Goal: Information Seeking & Learning: Learn about a topic

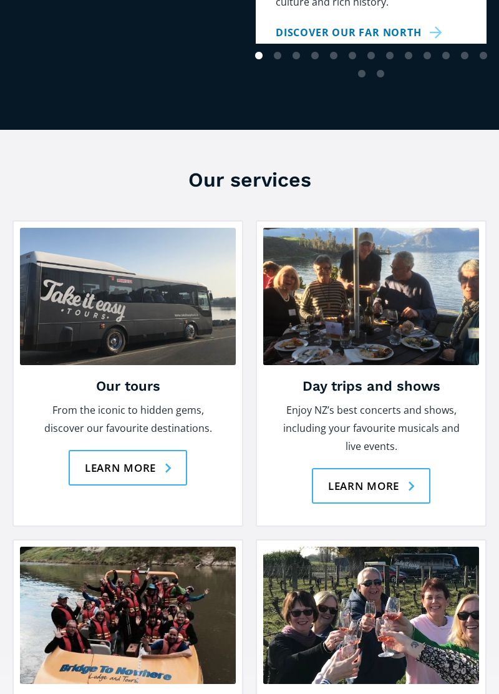
scroll to position [1307, 0]
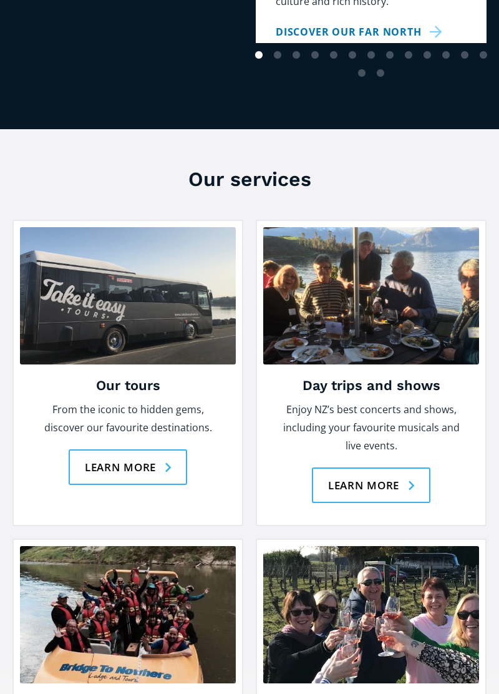
click at [145, 449] on link "Learn more" at bounding box center [128, 467] width 119 height 36
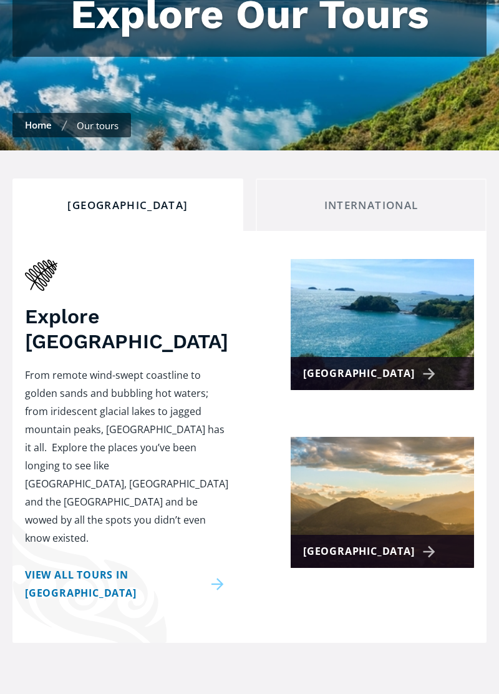
scroll to position [215, 0]
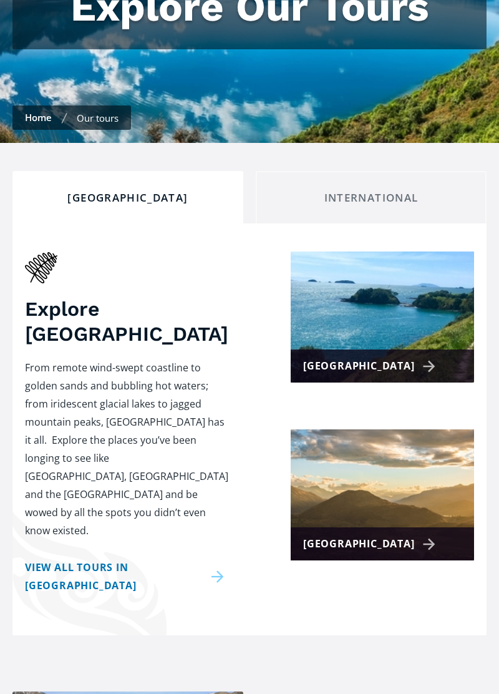
click at [367, 534] on div "[GEOGRAPHIC_DATA]" at bounding box center [371, 543] width 137 height 18
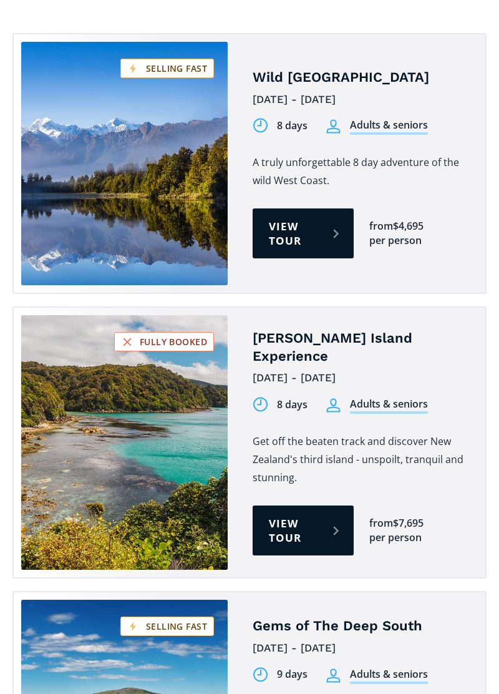
scroll to position [1015, 0]
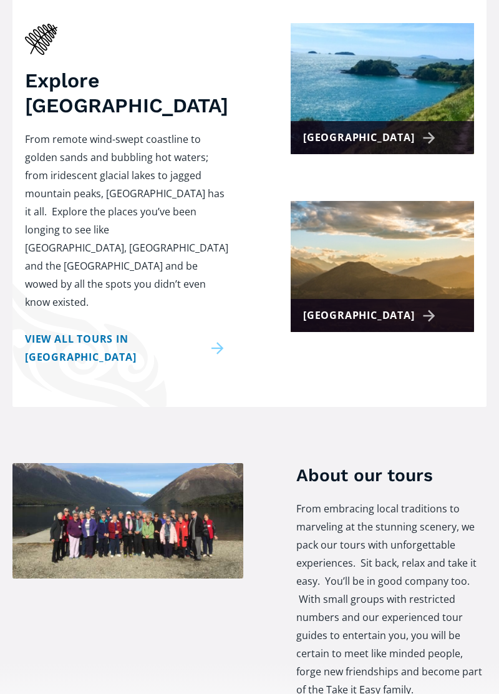
scroll to position [446, 0]
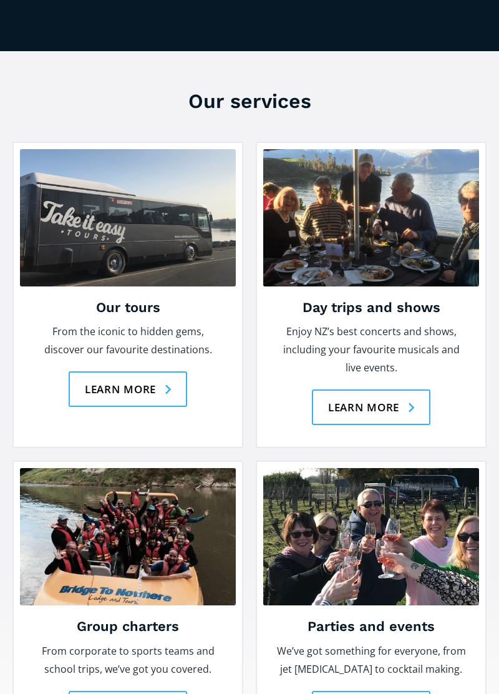
scroll to position [1366, 0]
